Goal: Information Seeking & Learning: Get advice/opinions

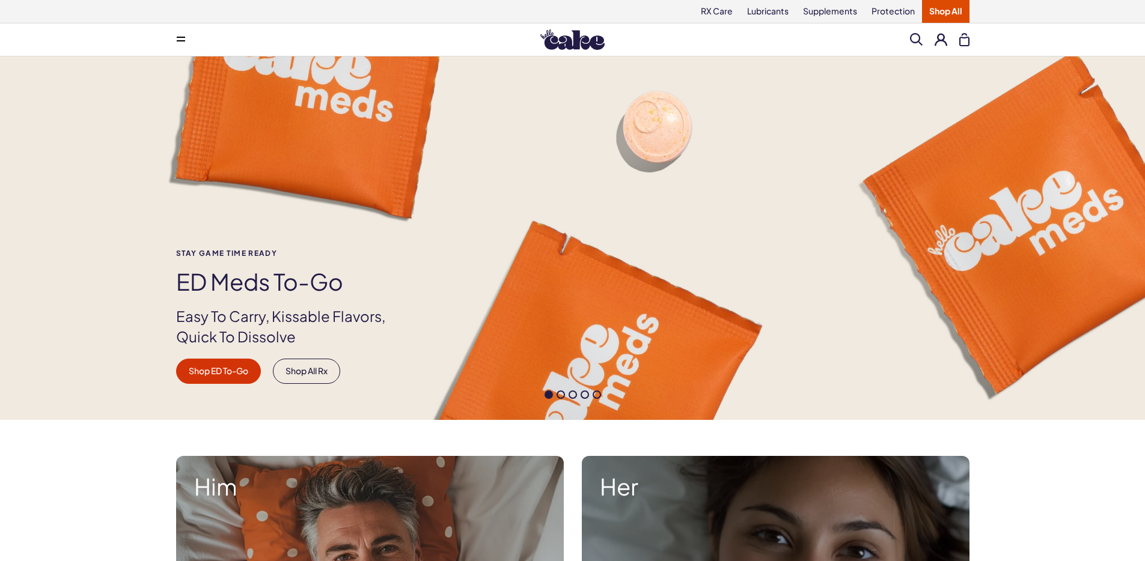
click at [182, 43] on button at bounding box center [181, 40] width 24 height 24
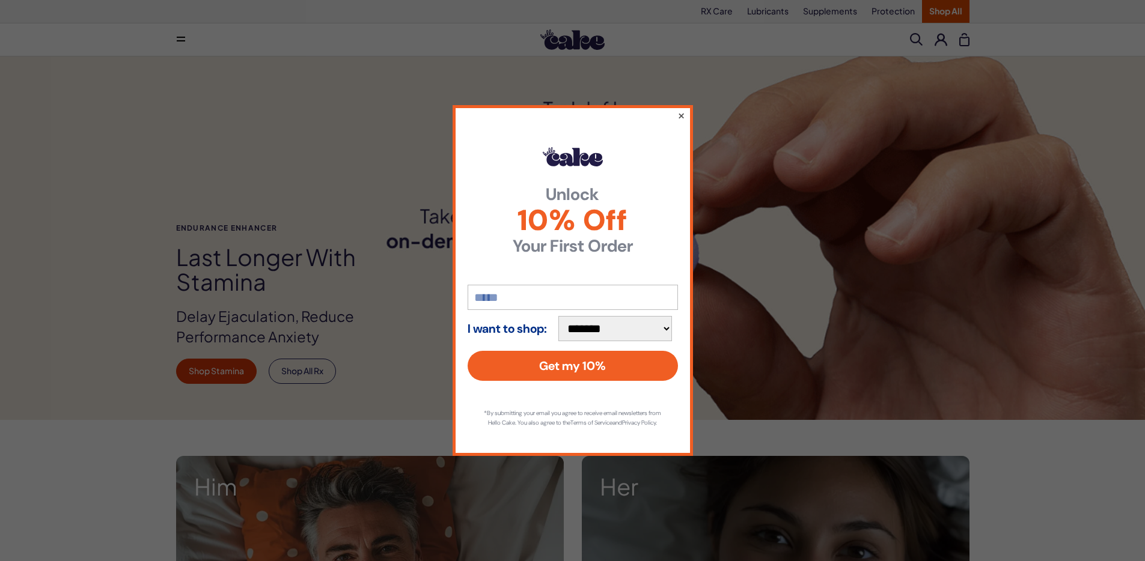
click at [682, 111] on button "×" at bounding box center [681, 115] width 8 height 14
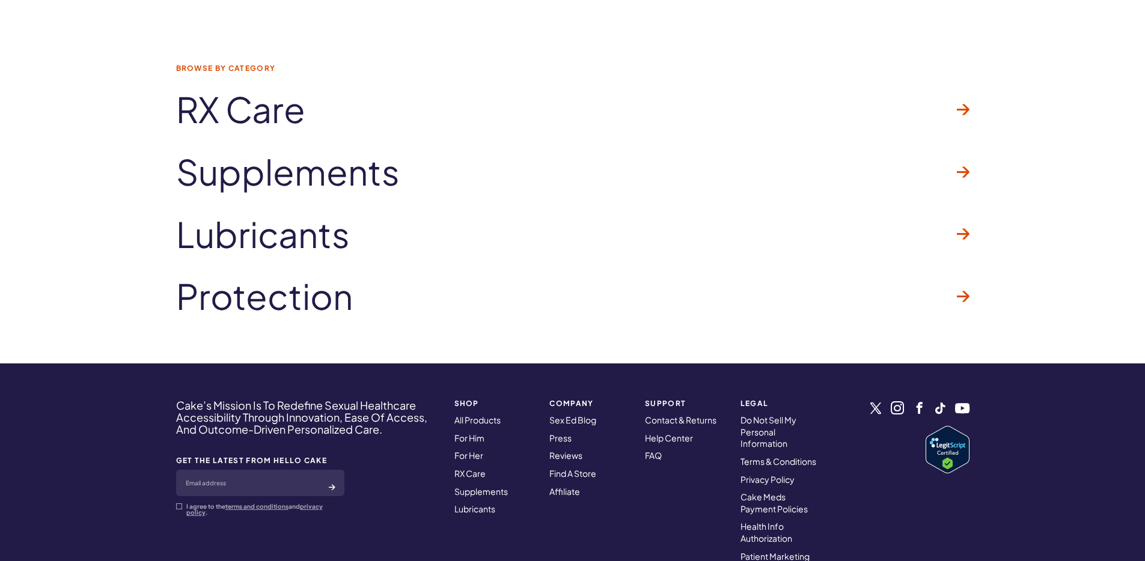
scroll to position [3752, 0]
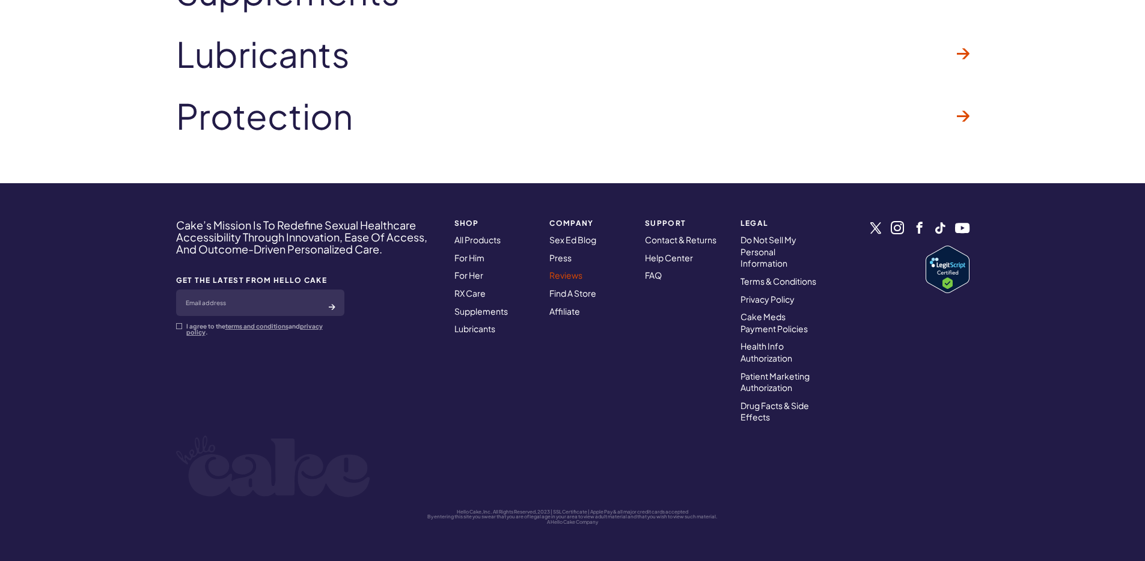
click at [558, 276] on link "Reviews" at bounding box center [565, 275] width 33 height 11
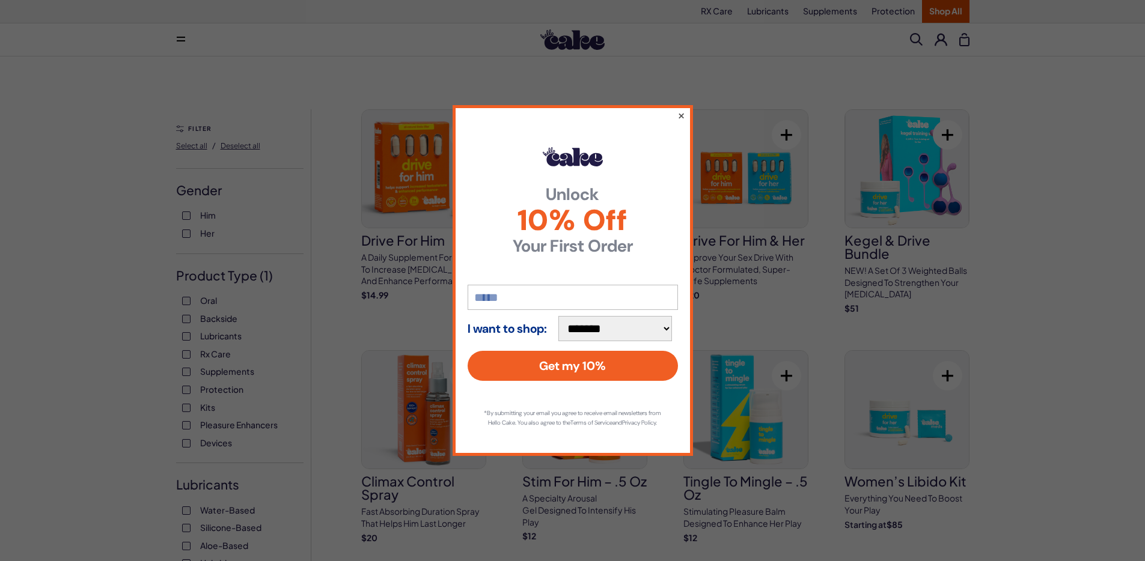
click at [682, 111] on button "×" at bounding box center [681, 115] width 8 height 14
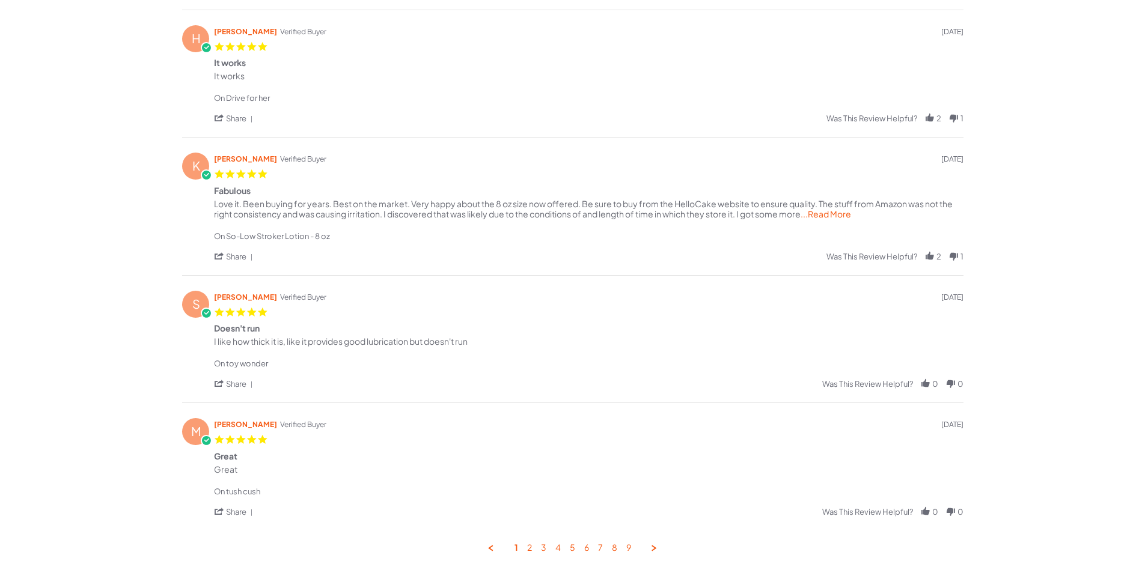
scroll to position [441, 0]
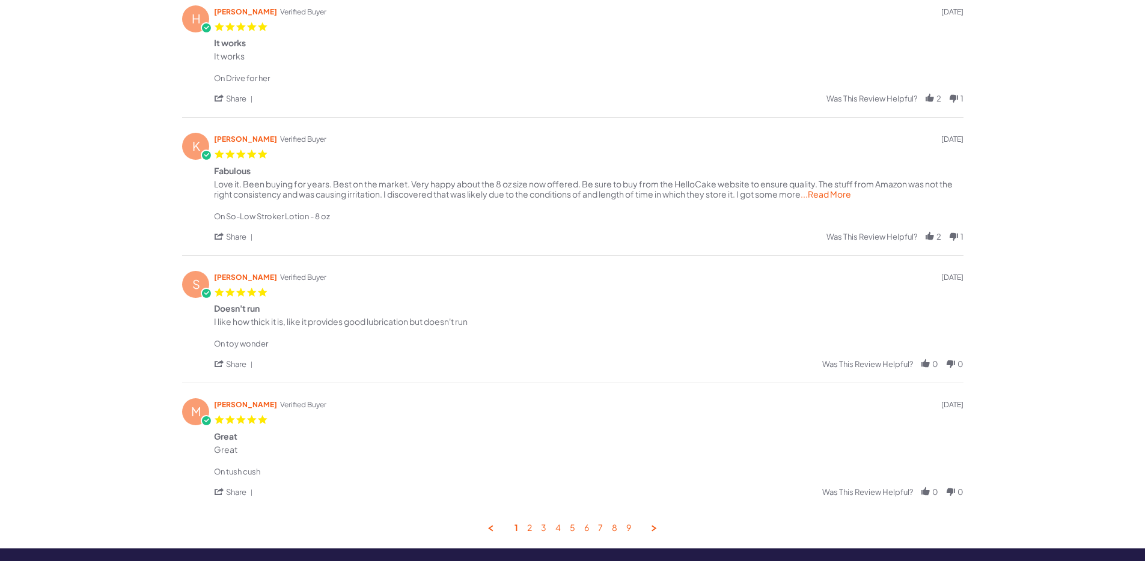
drag, startPoint x: 478, startPoint y: 323, endPoint x: 210, endPoint y: 326, distance: 268.1
click at [210, 326] on div "S [PERSON_NAME] Verified Buyer 5.0 star rating [DATE] Doesn't run Review by [PE…" at bounding box center [572, 319] width 781 height 128
copy div "I like how thick it is, like it provides good lubrication but doesn't run"
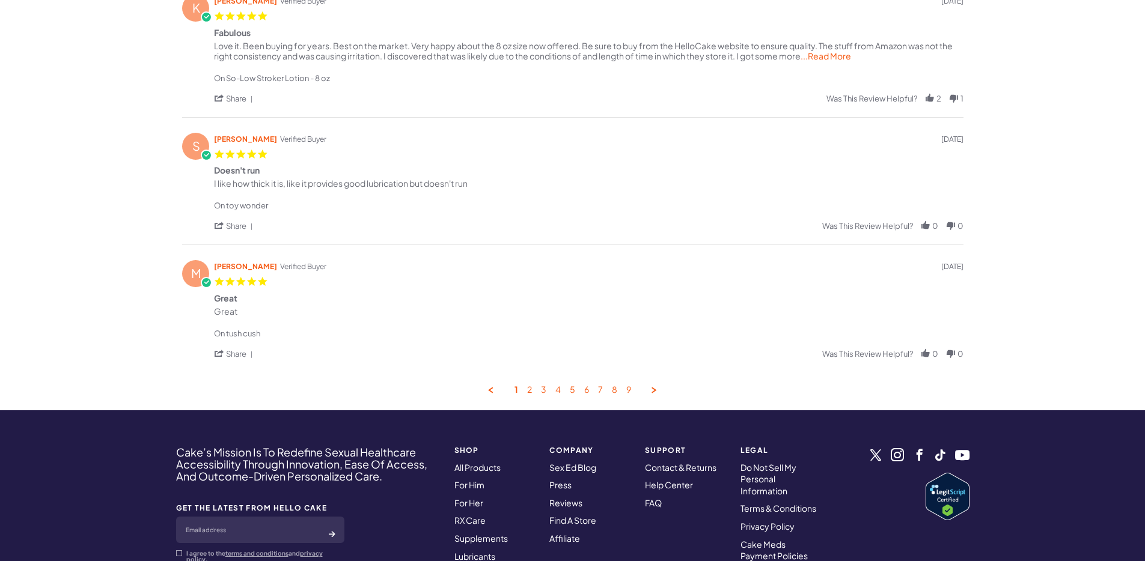
scroll to position [587, 0]
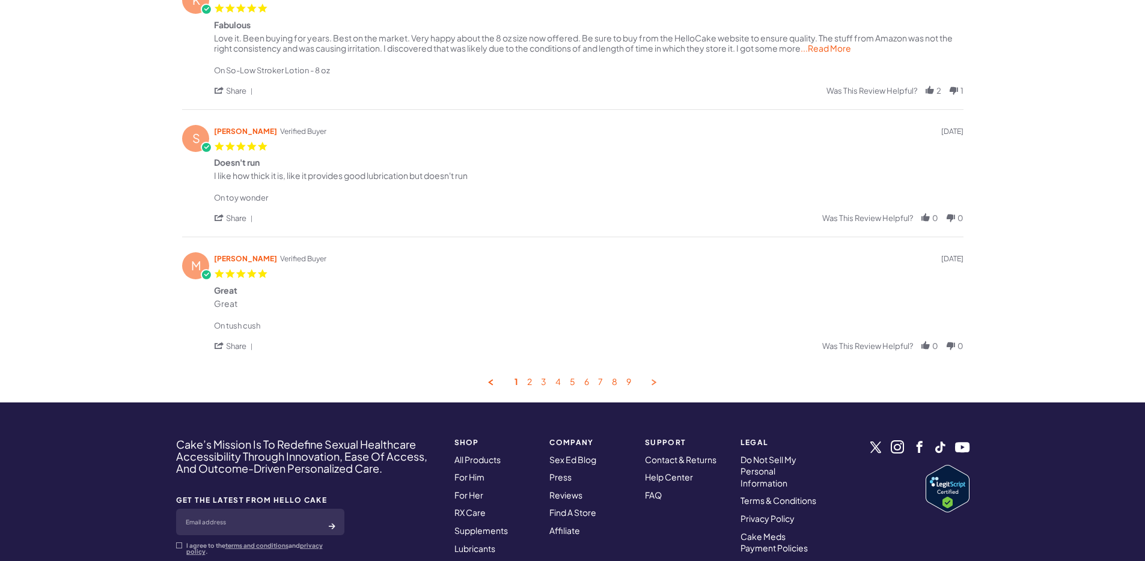
click at [653, 382] on link "Next Page" at bounding box center [654, 382] width 11 height 11
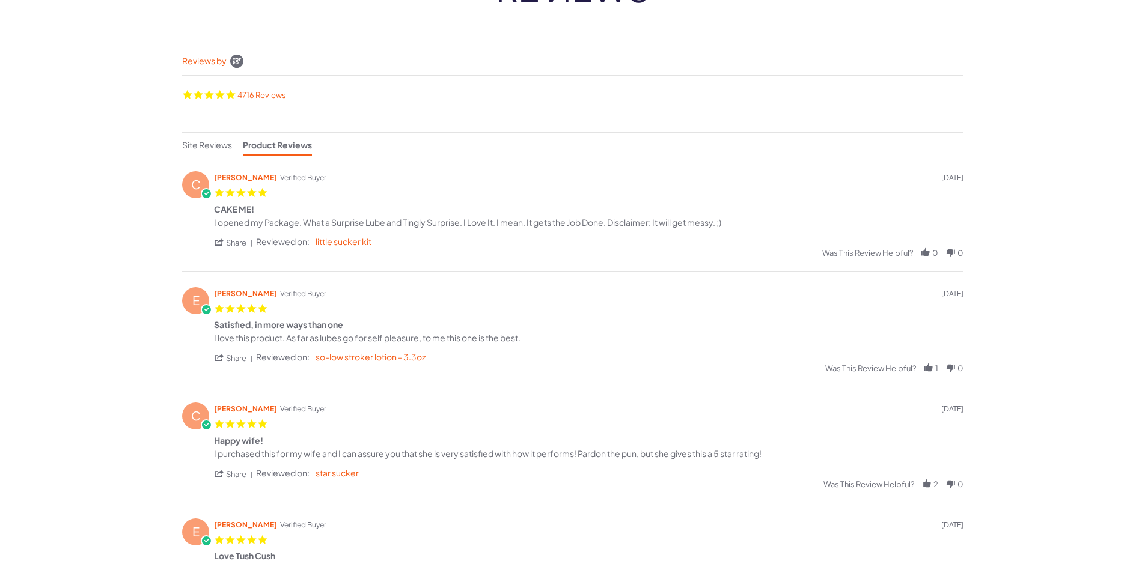
scroll to position [138, 0]
drag, startPoint x: 528, startPoint y: 335, endPoint x: 212, endPoint y: 336, distance: 316.1
click at [212, 336] on div "E Eddie S. Verified Buyer 5.0 star rating 07/04/25 Satisfied, in more ways than…" at bounding box center [572, 329] width 781 height 116
copy div "I love this product. As far as lubes go for self pleasure, to me this one is th…"
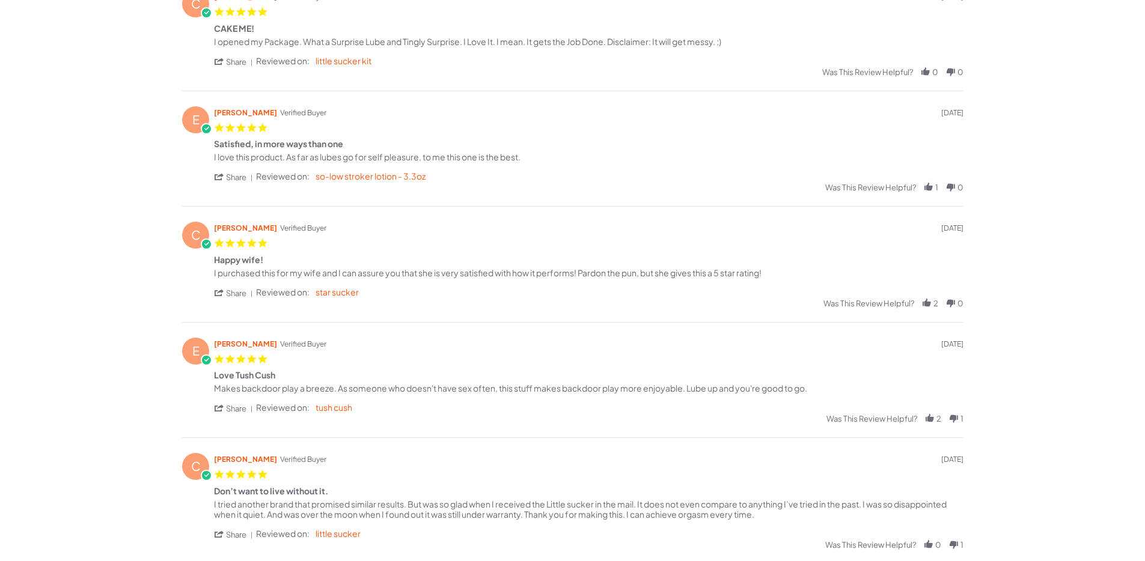
scroll to position [320, 0]
drag, startPoint x: 783, startPoint y: 270, endPoint x: 212, endPoint y: 269, distance: 570.4
click at [212, 269] on div "C Christopher P. Verified Buyer 5.0 star rating 06/29/25 Happy wife! Review by …" at bounding box center [572, 262] width 781 height 116
copy div "I purchased this for my wife and I can assure you that she is very satisfied wi…"
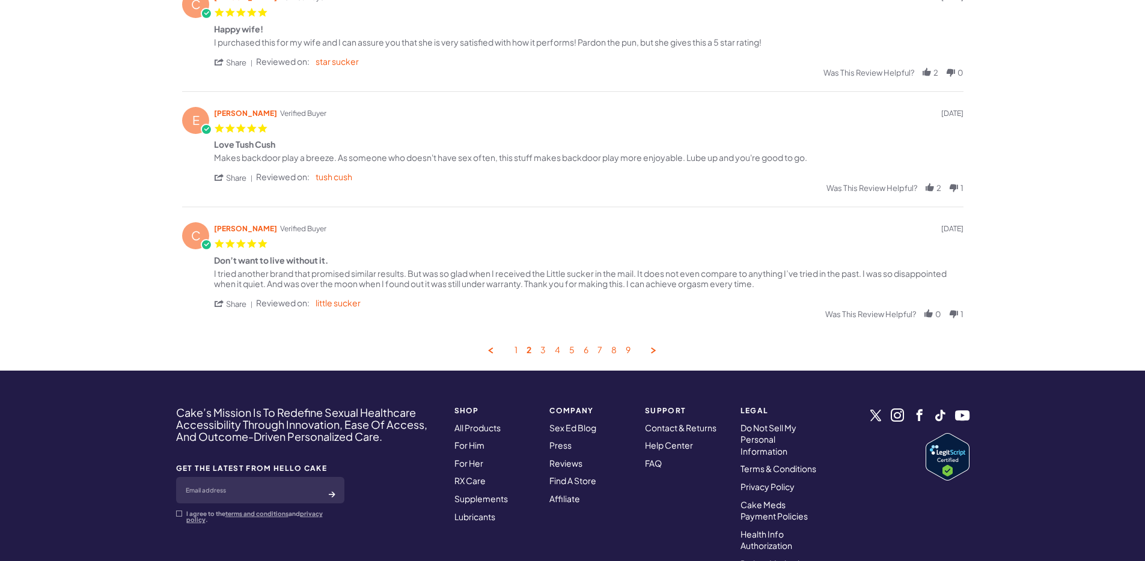
scroll to position [736, 0]
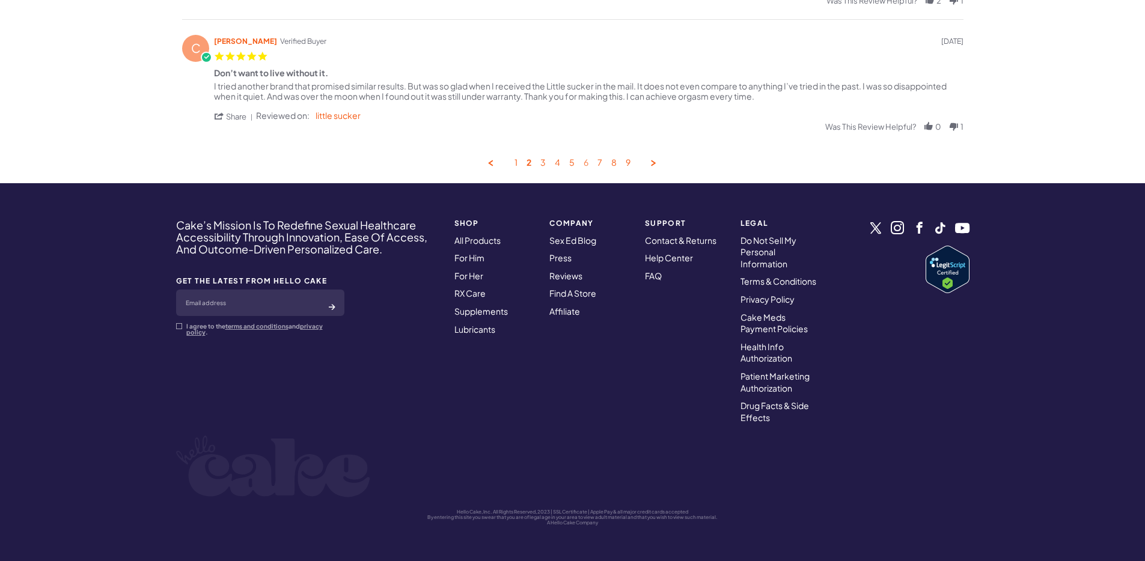
click at [586, 160] on link "6" at bounding box center [586, 162] width 5 height 11
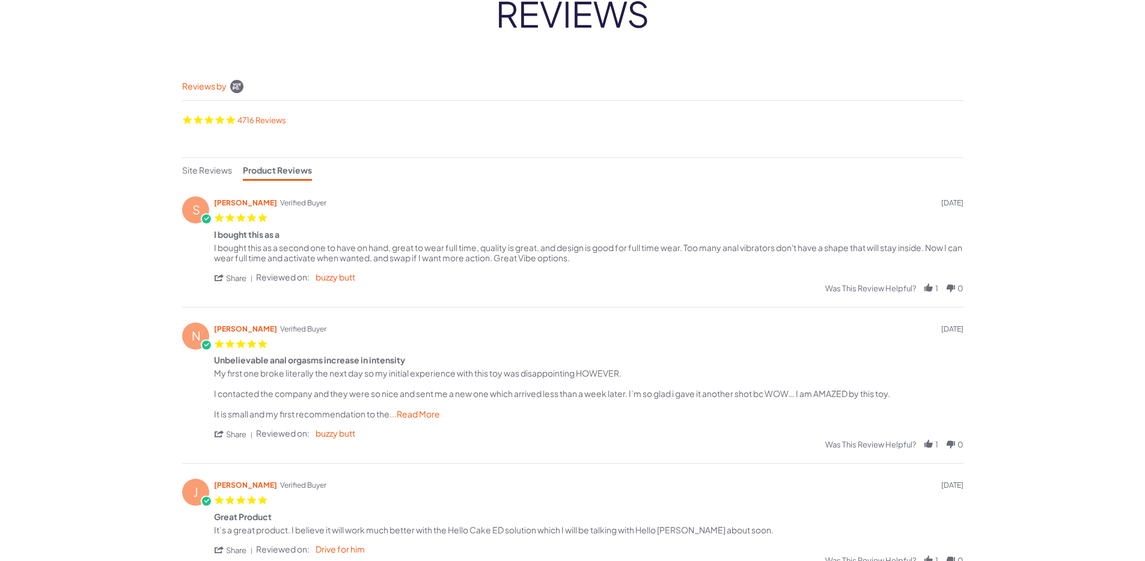
scroll to position [0, 0]
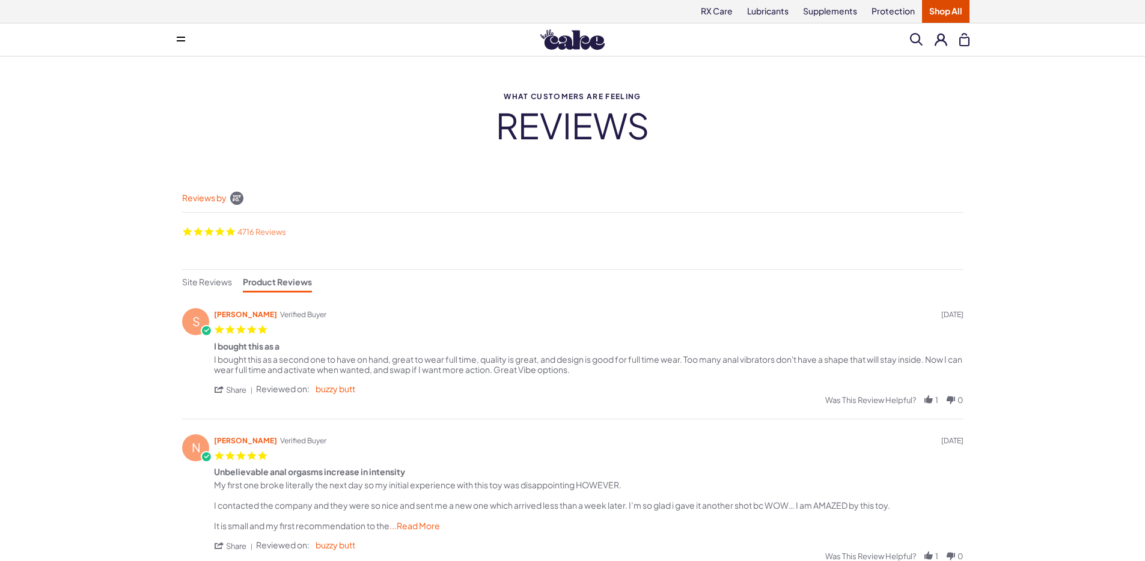
click at [247, 231] on link "4716 Reviews" at bounding box center [261, 232] width 49 height 10
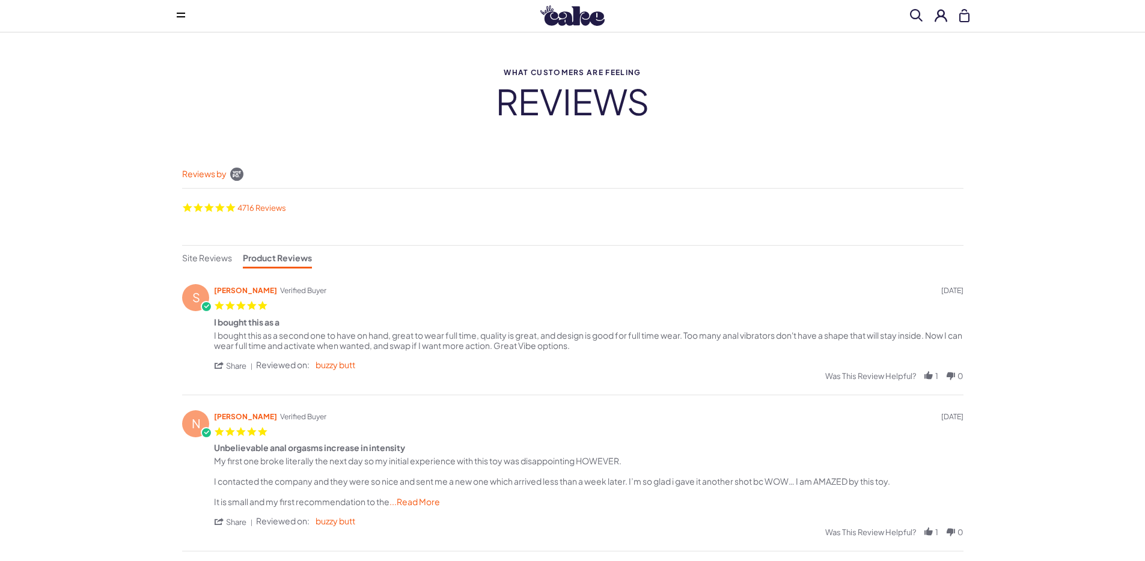
scroll to position [25, 0]
click at [213, 258] on span "Site Reviews" at bounding box center [207, 257] width 50 height 11
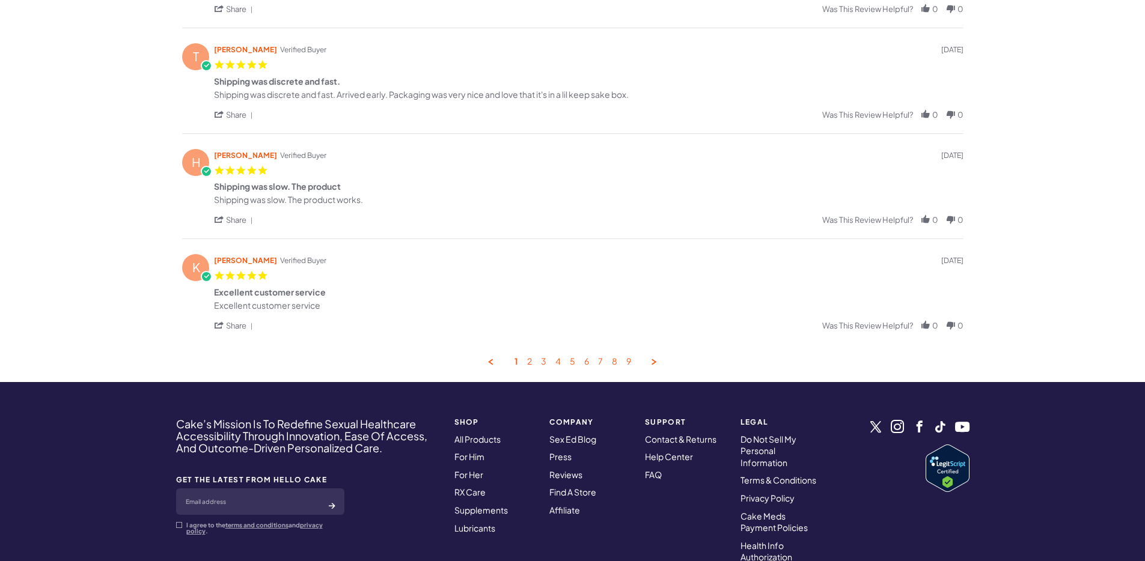
scroll to position [461, 0]
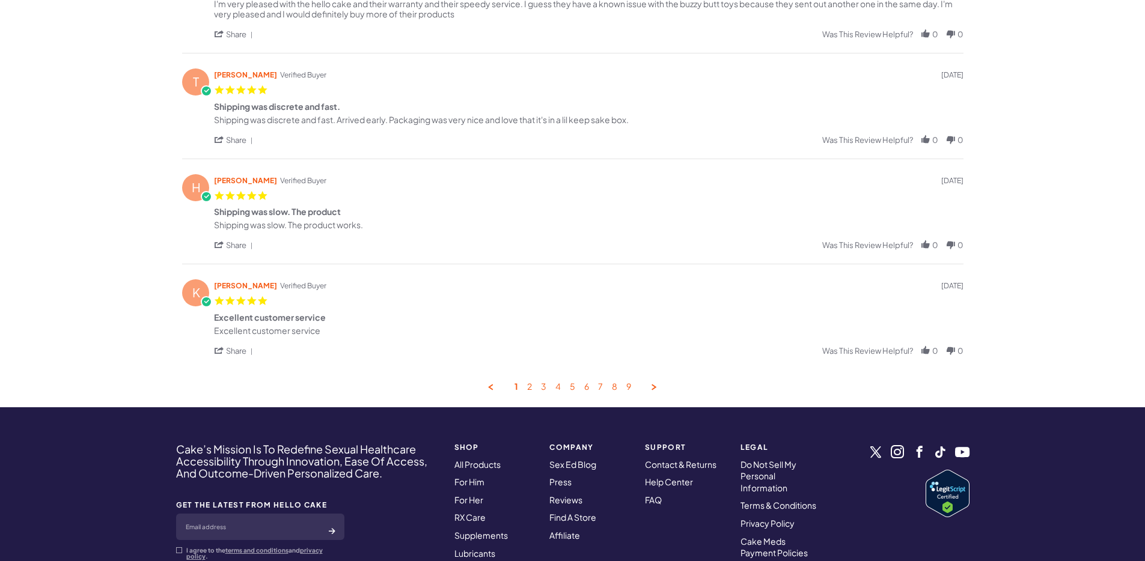
click at [331, 330] on div "Review by Korre W. on 2 Sep 2025 review stating Excellent customer service Exce…" at bounding box center [588, 331] width 749 height 10
drag, startPoint x: 327, startPoint y: 337, endPoint x: 306, endPoint y: 341, distance: 21.5
click at [231, 331] on div "K Korre W. Verified Buyer 5.0 star rating 09/02/25 Excellent customer service R…" at bounding box center [572, 317] width 781 height 106
drag, startPoint x: 367, startPoint y: 350, endPoint x: 355, endPoint y: 343, distance: 14.0
click at [366, 350] on div "share ' Share Review by Korre W. on 2 Sep 2025 facebook facebook Share Review b…" at bounding box center [588, 350] width 749 height 11
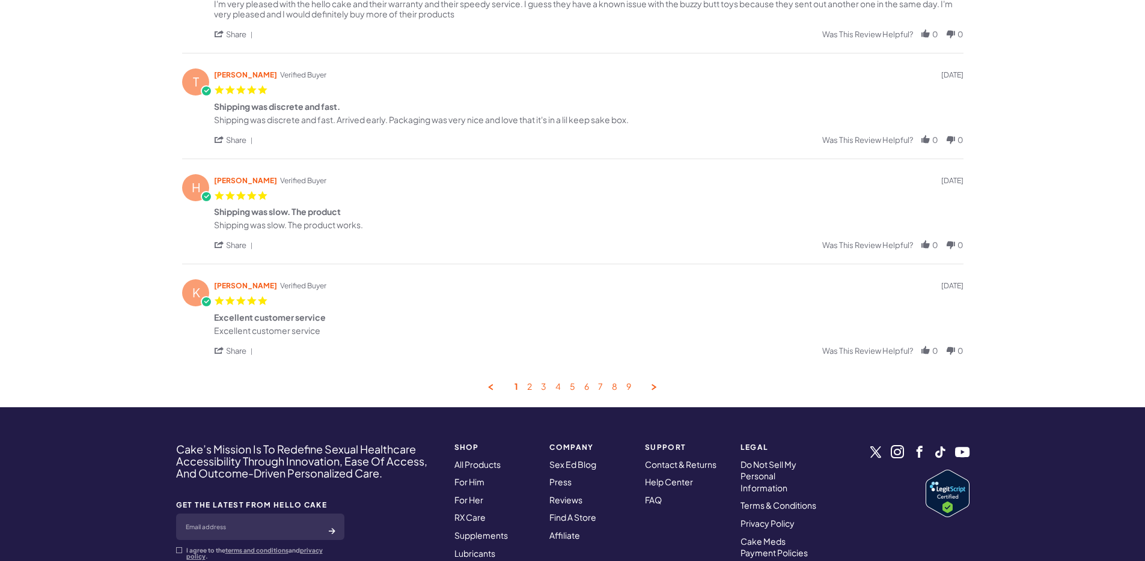
drag, startPoint x: 332, startPoint y: 332, endPoint x: 208, endPoint y: 332, distance: 123.8
click at [208, 332] on div "K Korre W. Verified Buyer 5.0 star rating 09/02/25 Excellent customer service R…" at bounding box center [572, 317] width 781 height 106
copy div "Excellent customer service"
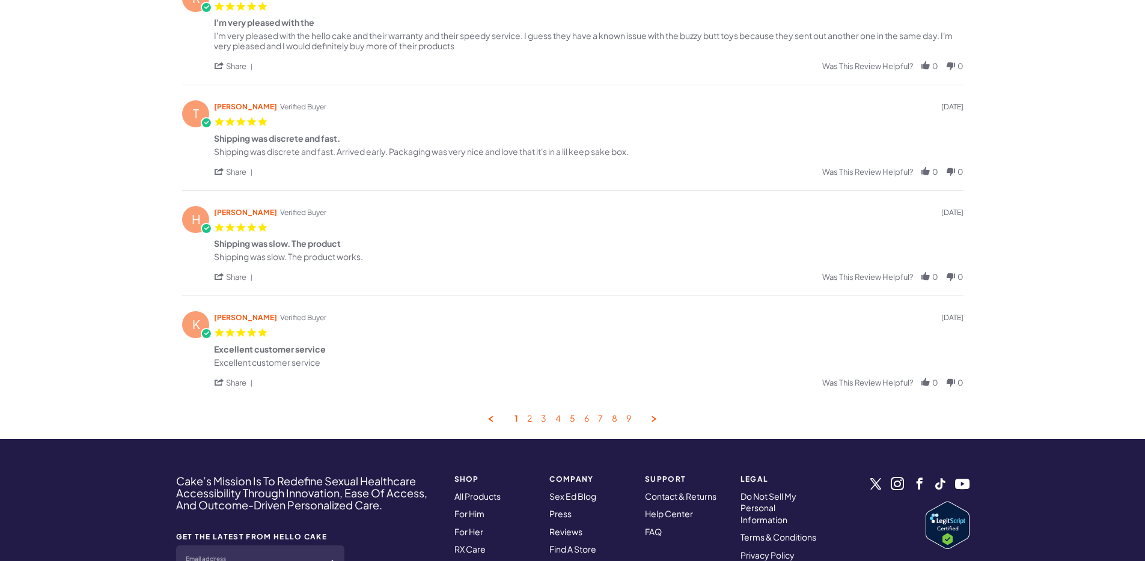
scroll to position [476, 0]
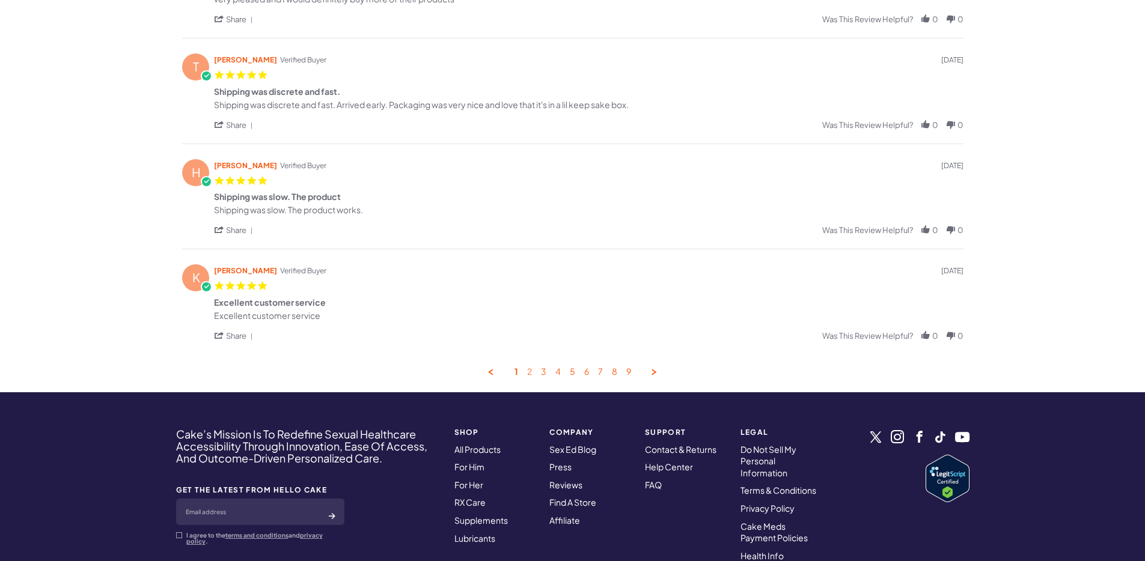
click at [528, 373] on link "2" at bounding box center [529, 372] width 5 height 11
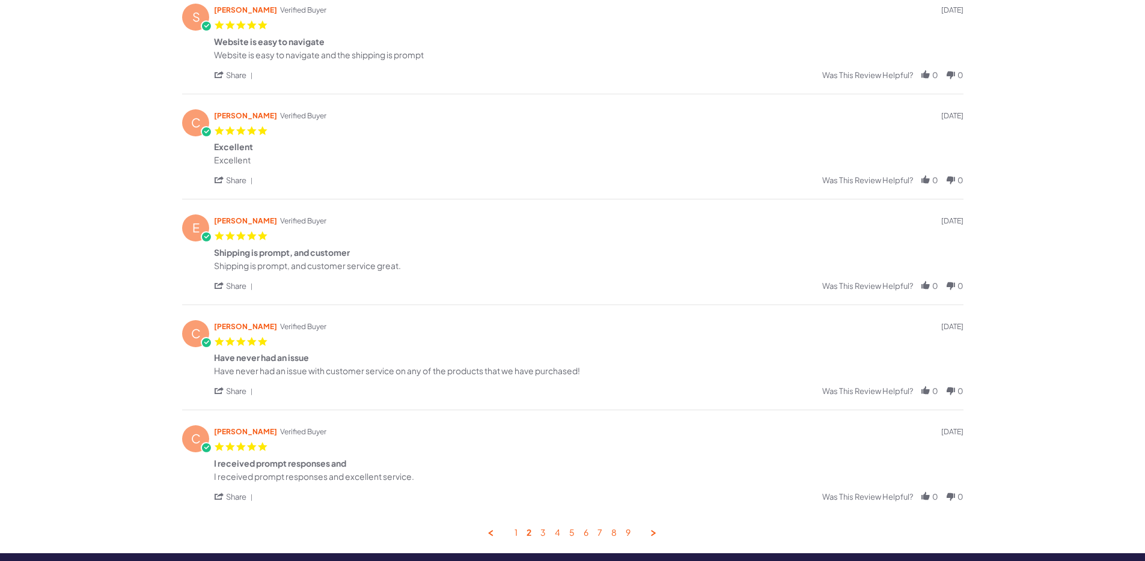
scroll to position [302, 0]
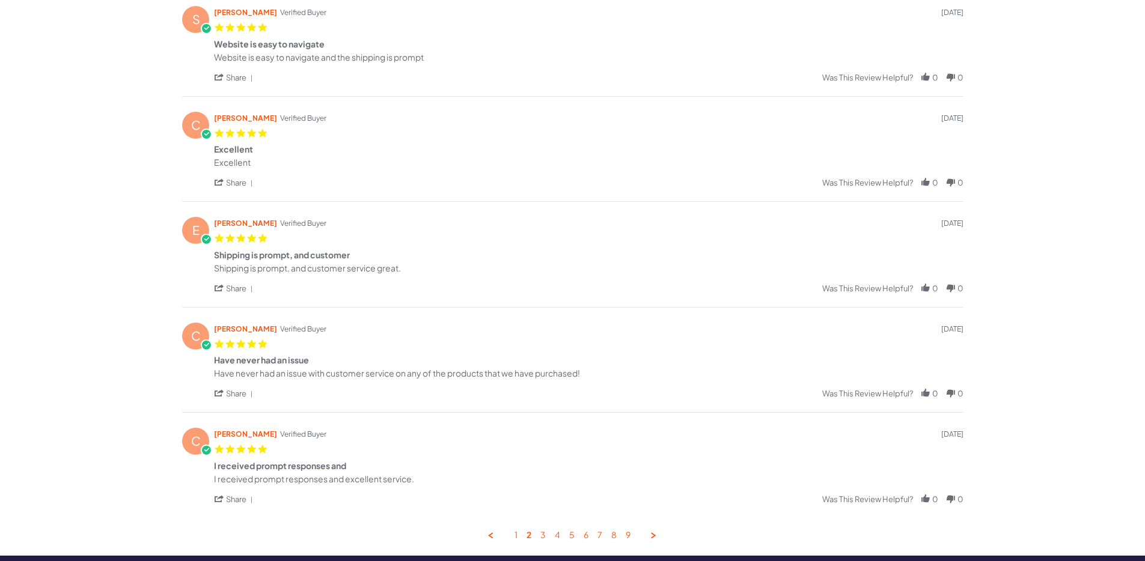
drag, startPoint x: 414, startPoint y: 269, endPoint x: 197, endPoint y: 270, distance: 217.0
click at [197, 270] on div "E Eddie S. Verified Buyer 5.0 star rating 07/04/25 Shipping is prompt, and cust…" at bounding box center [572, 254] width 781 height 106
copy div "Shipping is prompt, and customer service great."
drag, startPoint x: 612, startPoint y: 376, endPoint x: 198, endPoint y: 373, distance: 414.7
click at [198, 373] on div "C Christopher P. Verified Buyer 5.0 star rating 06/29/25 Have never had an issu…" at bounding box center [572, 360] width 781 height 106
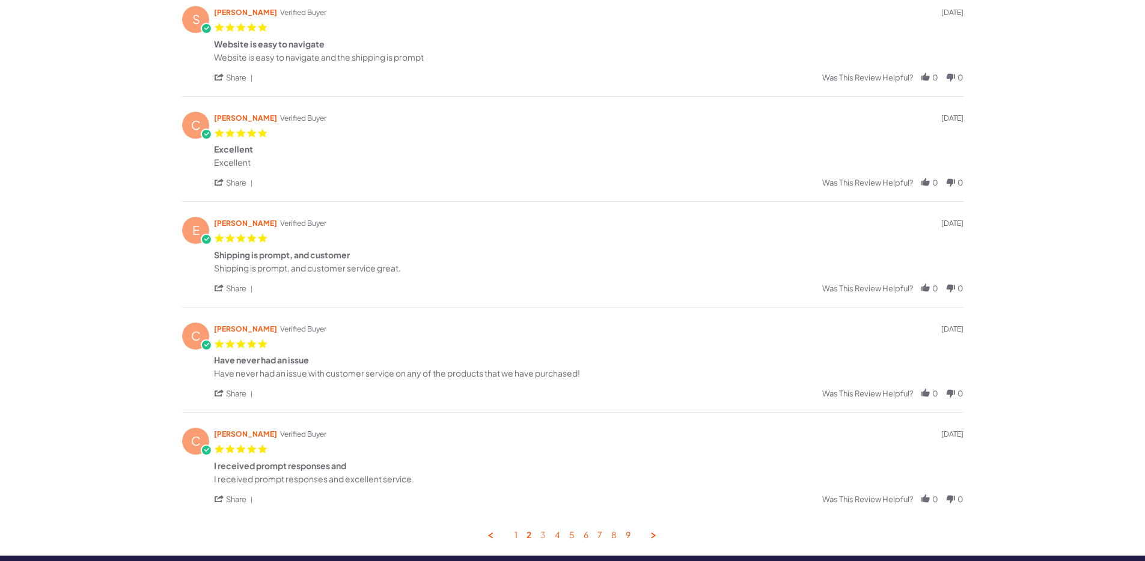
click at [544, 532] on link "3" at bounding box center [542, 535] width 5 height 11
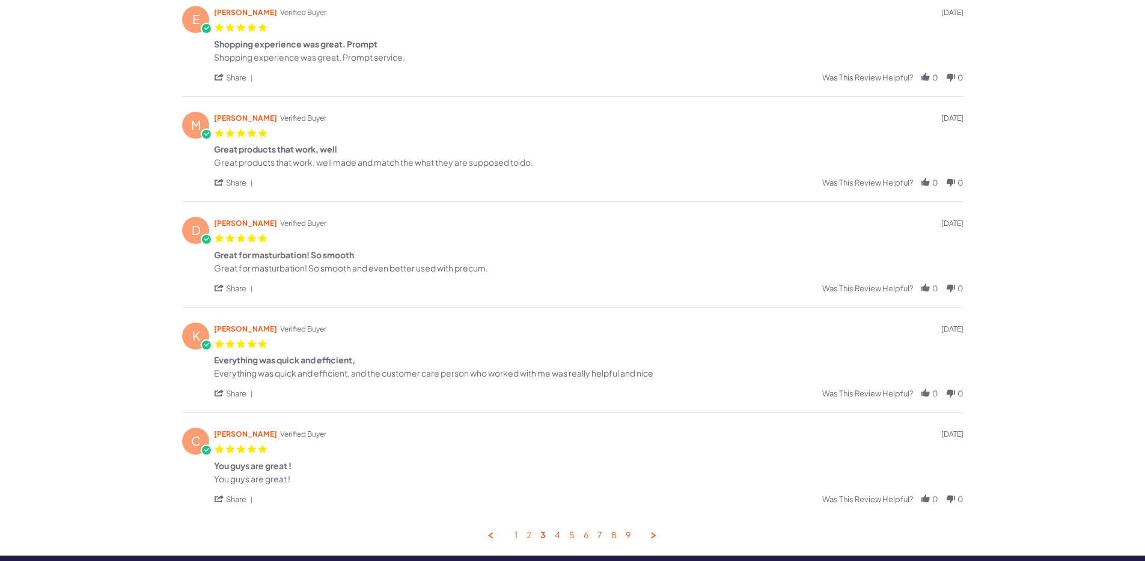
click at [526, 534] on link "2" at bounding box center [528, 535] width 5 height 11
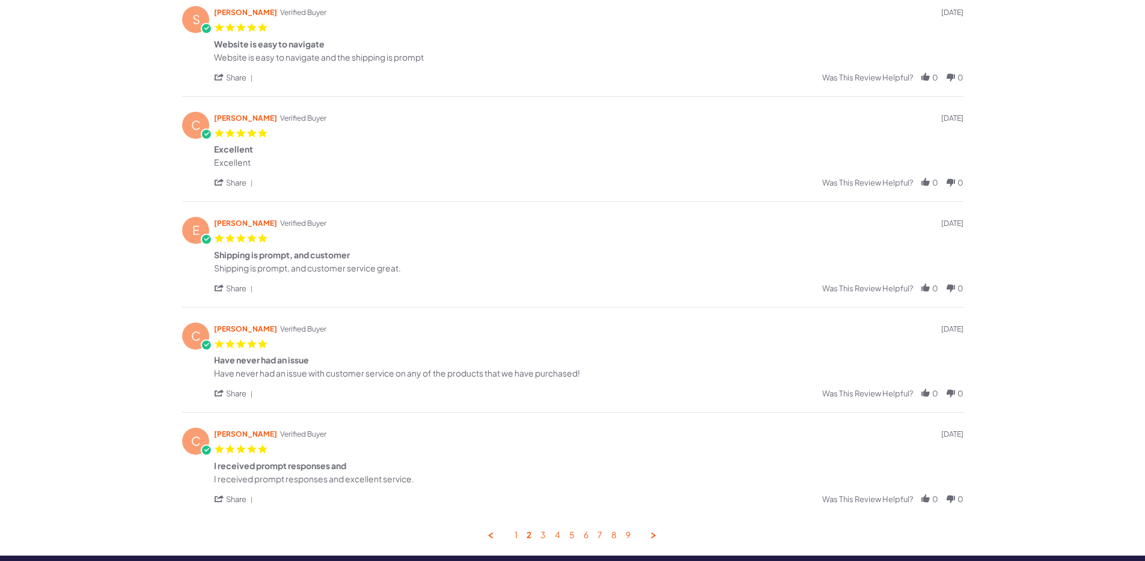
click at [447, 53] on div "Review by Stella C. on 29 Aug 2025 review stating Website is easy to navigate W…" at bounding box center [588, 57] width 749 height 10
drag, startPoint x: 436, startPoint y: 59, endPoint x: 174, endPoint y: 60, distance: 261.4
click at [174, 60] on div "**********" at bounding box center [572, 219] width 865 height 675
copy div "Website is easy to navigate and the shipping is prompt"
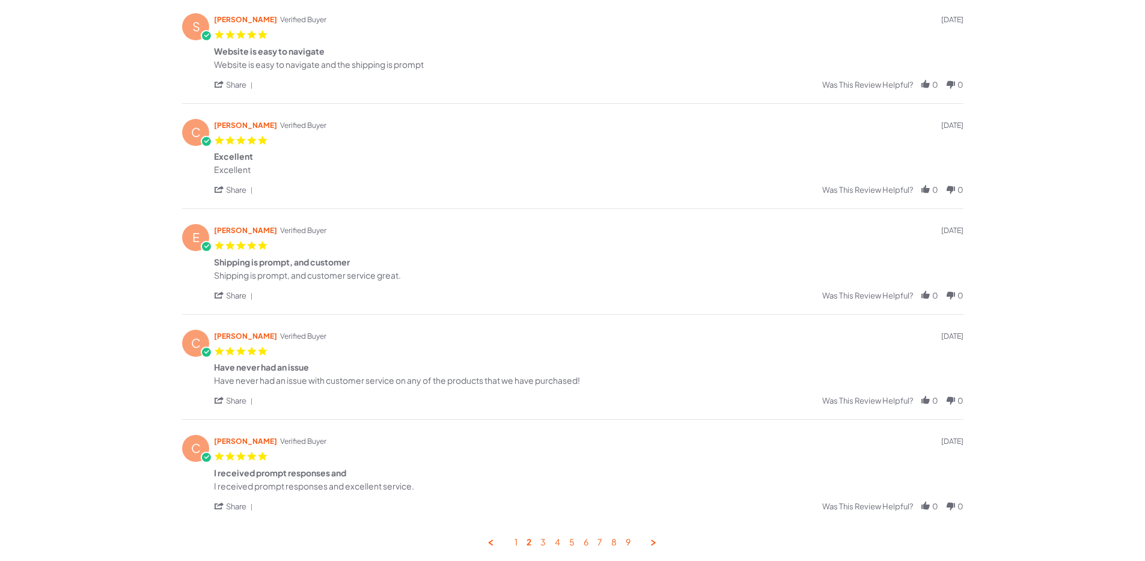
scroll to position [399, 0]
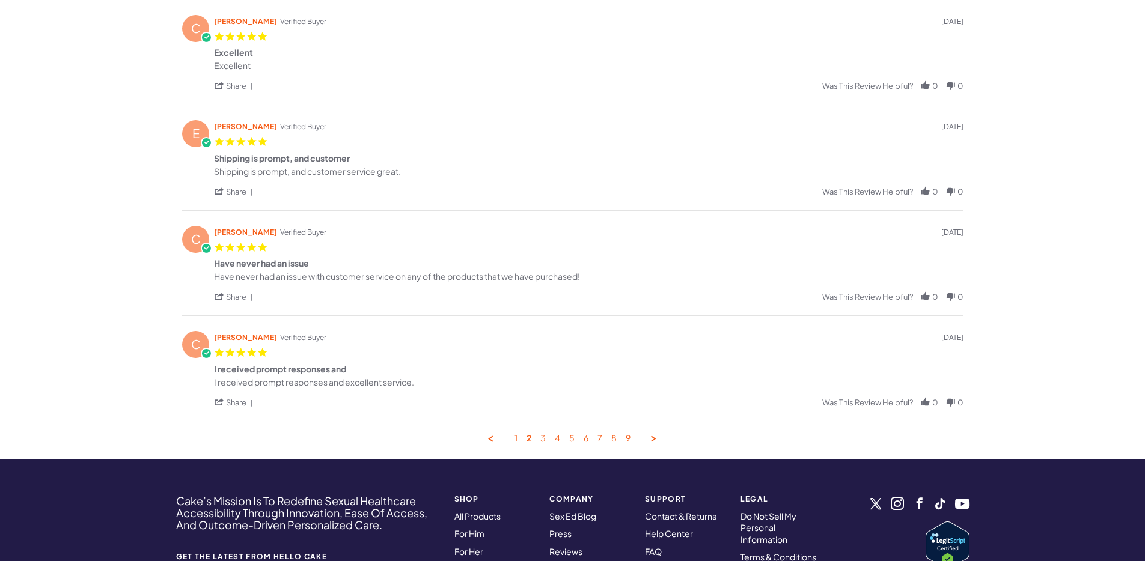
click at [542, 438] on link "3" at bounding box center [542, 438] width 5 height 11
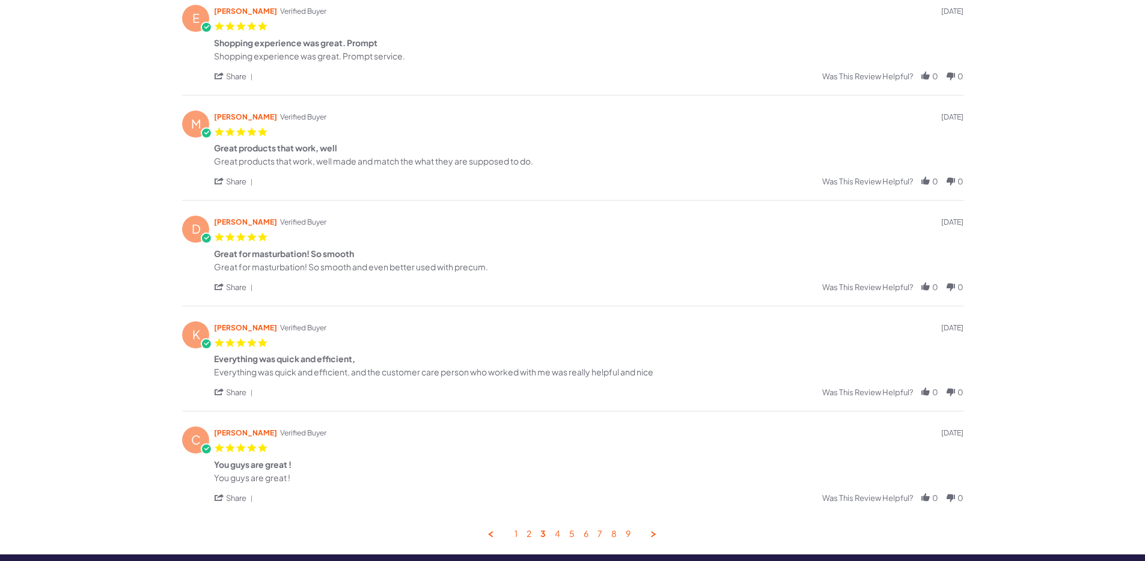
scroll to position [302, 0]
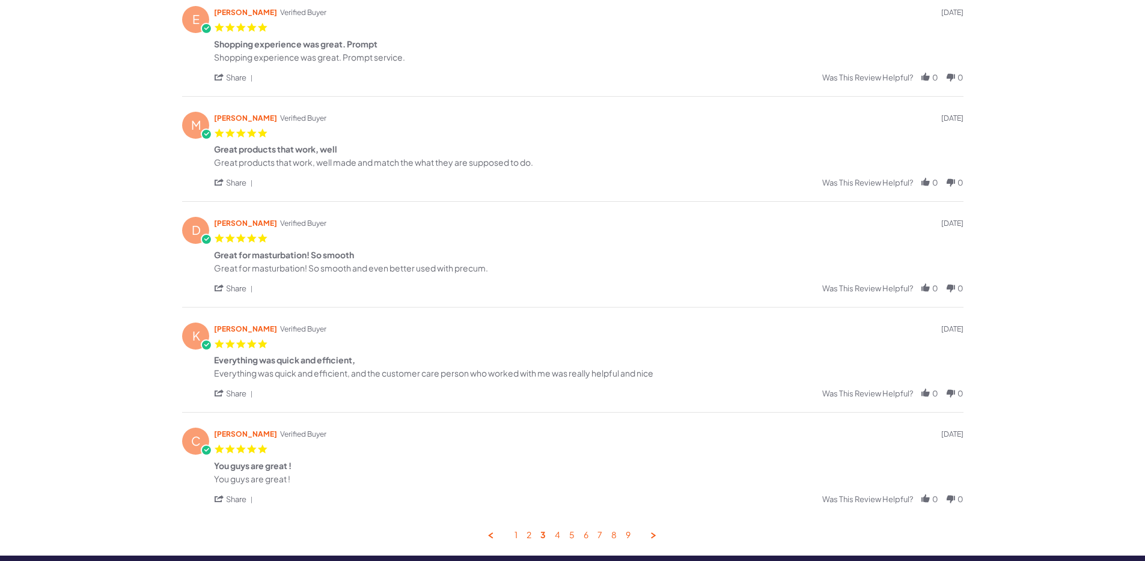
drag, startPoint x: 414, startPoint y: 57, endPoint x: 207, endPoint y: 58, distance: 206.8
click at [207, 58] on div "E Eddie S. Verified Buyer 5.0 star rating 06/17/25 Shopping experience was grea…" at bounding box center [572, 48] width 781 height 96
copy div "Shopping experience was great. Prompt service."
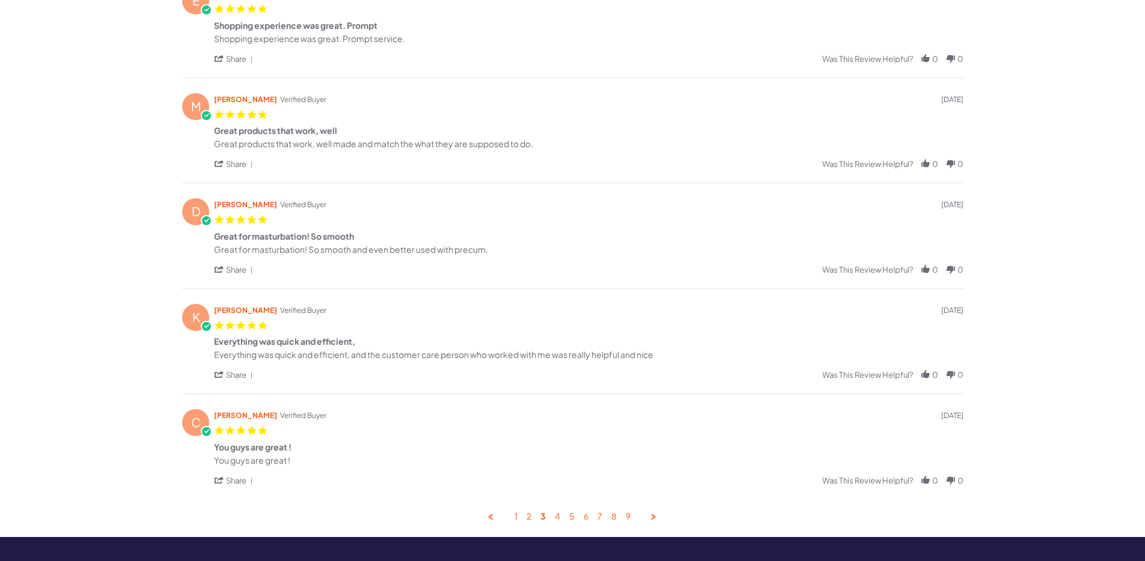
scroll to position [349, 0]
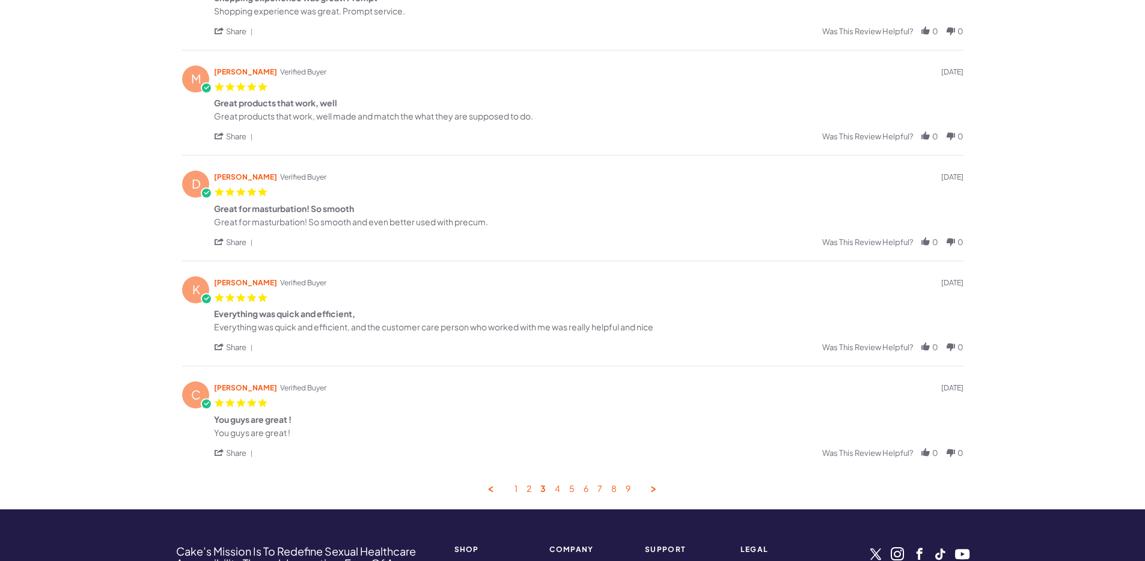
drag, startPoint x: 295, startPoint y: 432, endPoint x: 211, endPoint y: 432, distance: 83.5
click at [211, 432] on div "C Christopher D. Verified Buyer 5.0 star rating 04/30/25 You guys are great ! R…" at bounding box center [572, 419] width 781 height 106
copy div "You guys are great !"
click at [572, 488] on link "5" at bounding box center [571, 489] width 5 height 11
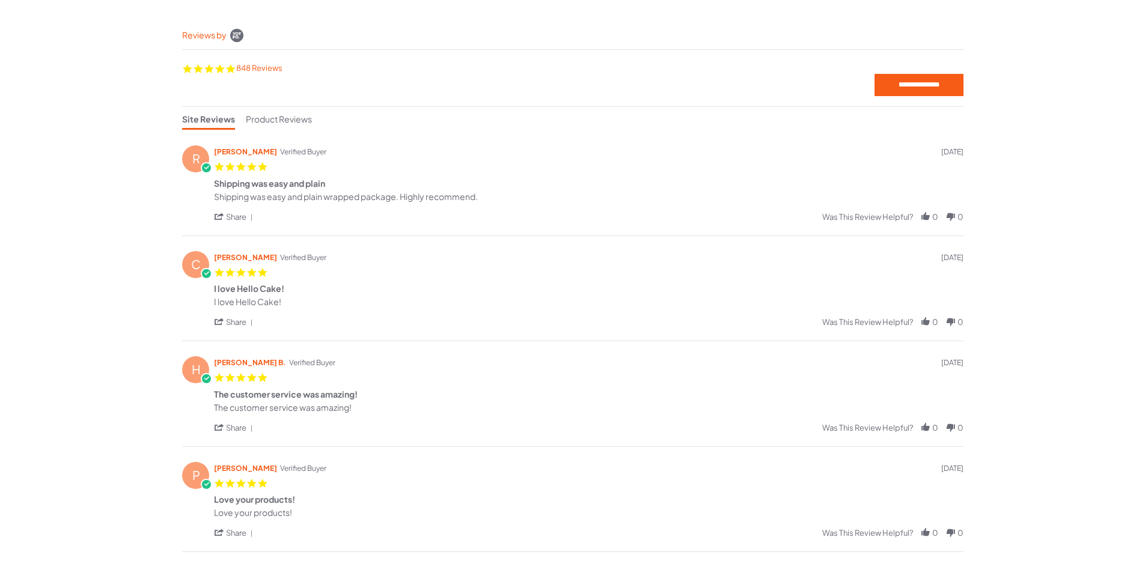
scroll to position [160, 0]
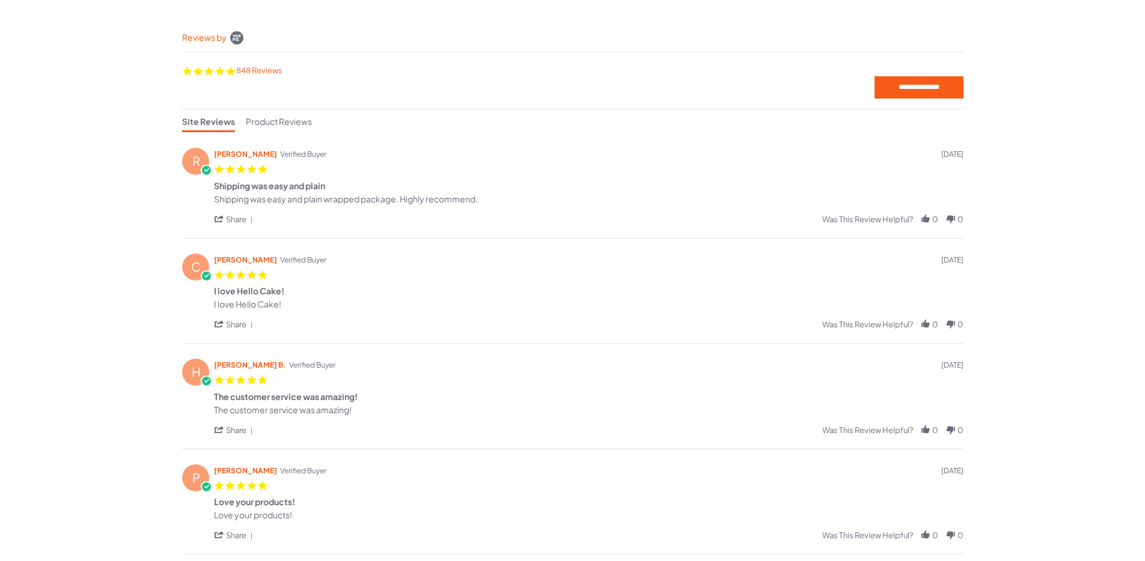
click at [492, 200] on div "Review by Ron J. on 3 Mar 2025 review stating Shipping was easy and plain Shipp…" at bounding box center [588, 199] width 749 height 10
drag, startPoint x: 463, startPoint y: 198, endPoint x: 213, endPoint y: 197, distance: 250.0
click at [214, 197] on div "Review by Ron J. on 3 Mar 2025 review stating Shipping was easy and plain Shipp…" at bounding box center [588, 199] width 749 height 10
copy div "Shipping was easy and plain wrapped package. Highly recommend."
